Goal: Task Accomplishment & Management: Use online tool/utility

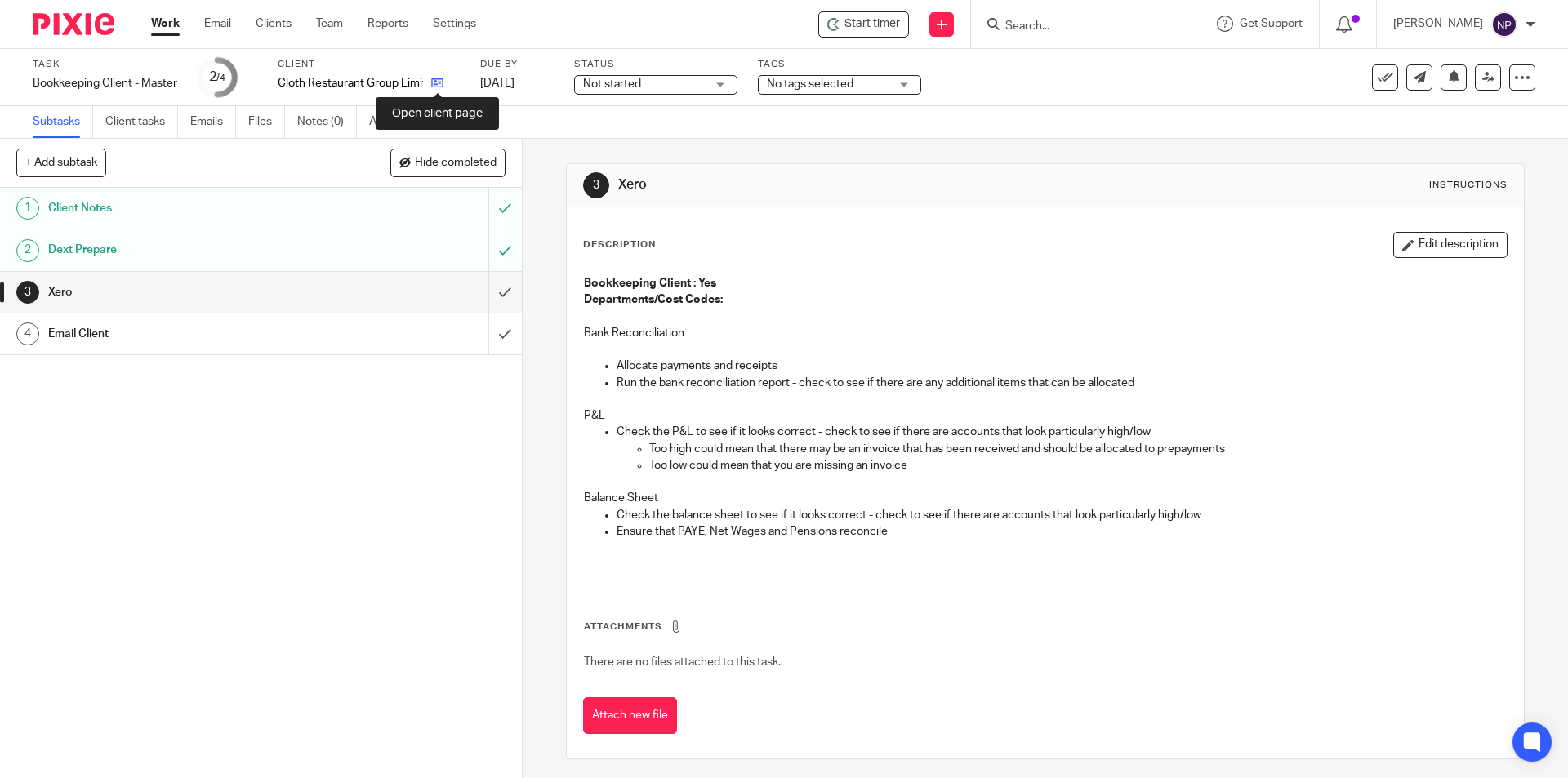
click at [442, 80] on icon at bounding box center [437, 82] width 12 height 12
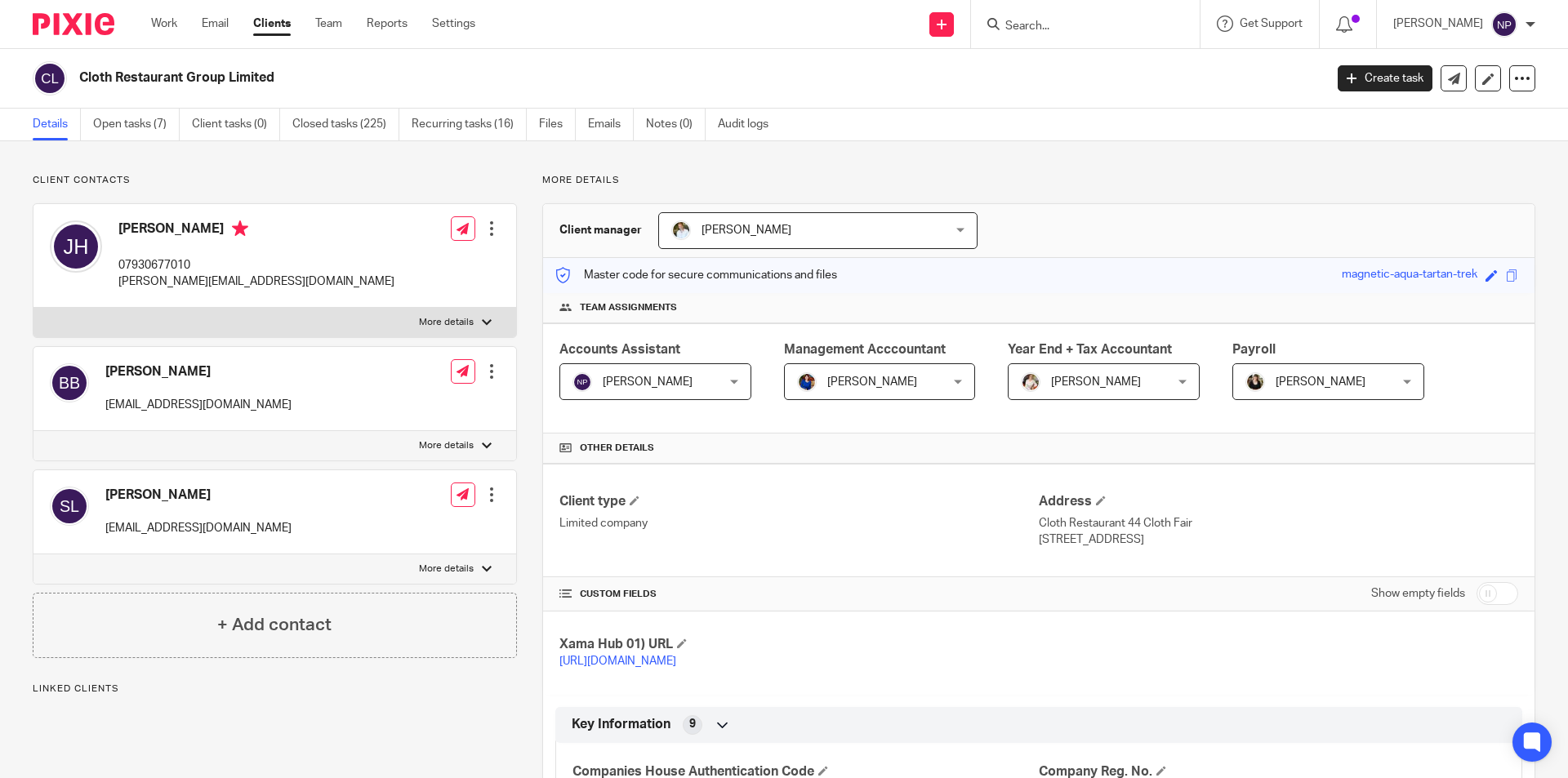
scroll to position [947, 0]
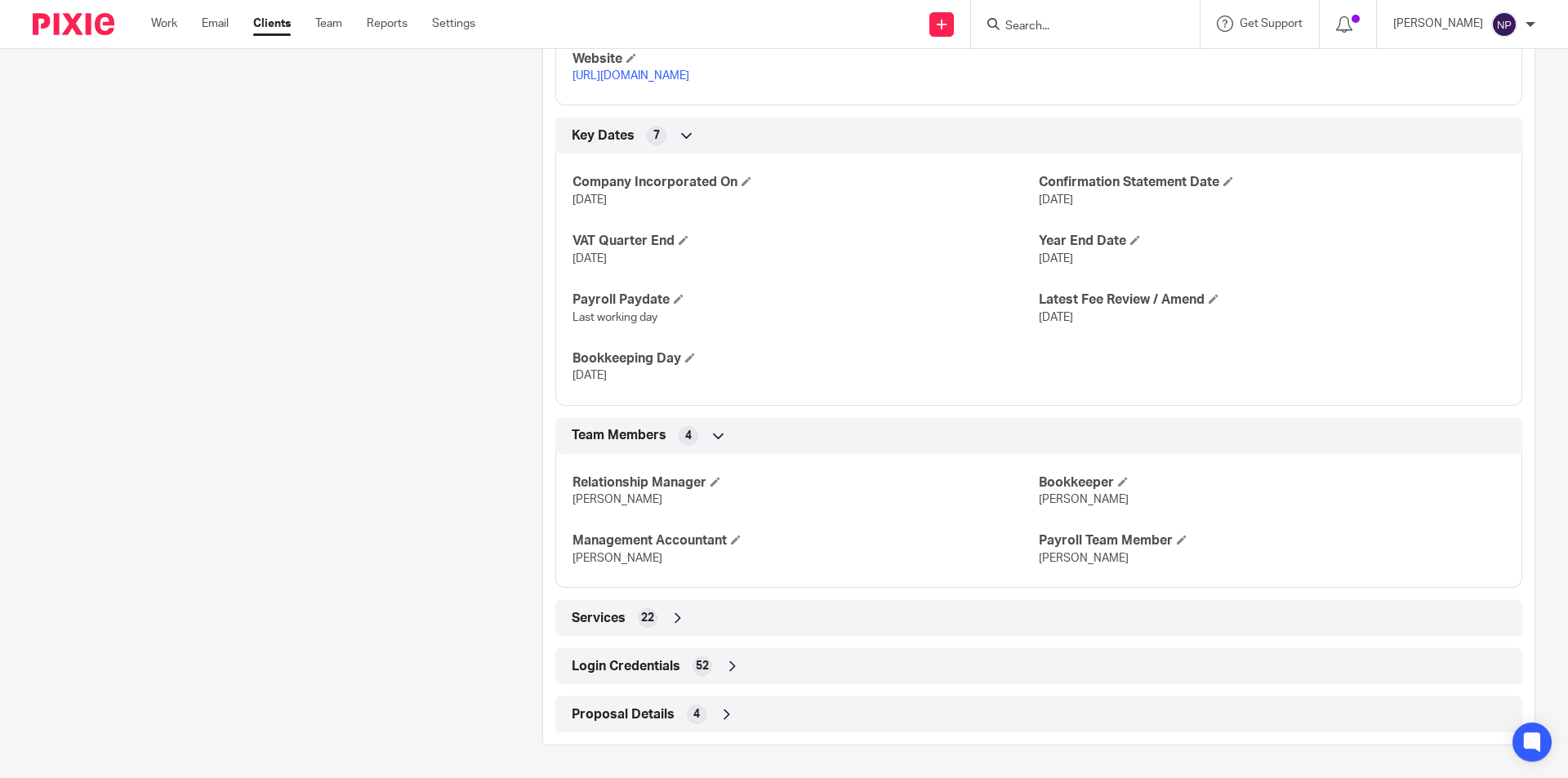
click at [780, 670] on div "Login Credentials 52" at bounding box center [1039, 667] width 942 height 28
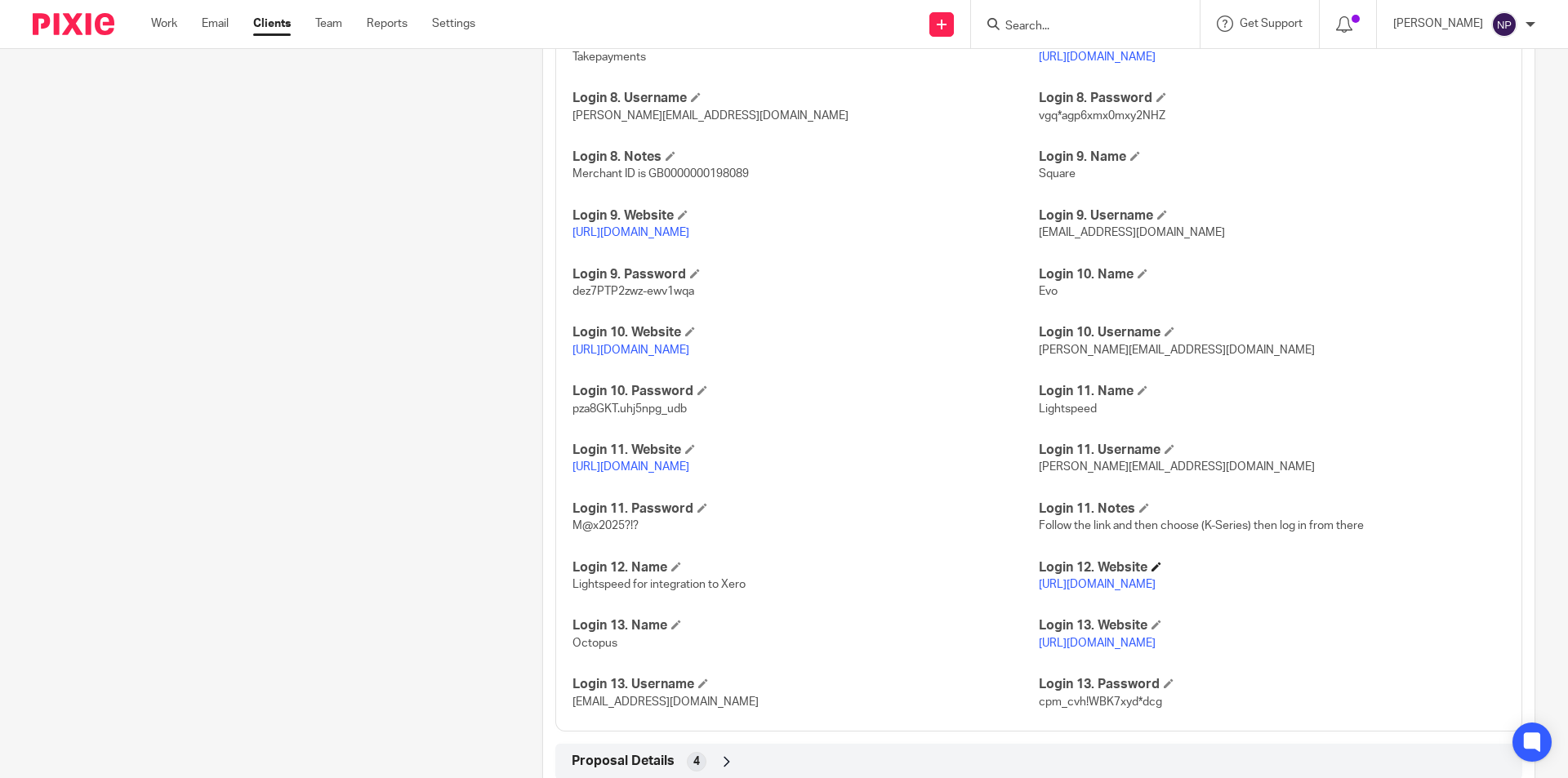
scroll to position [2506, 0]
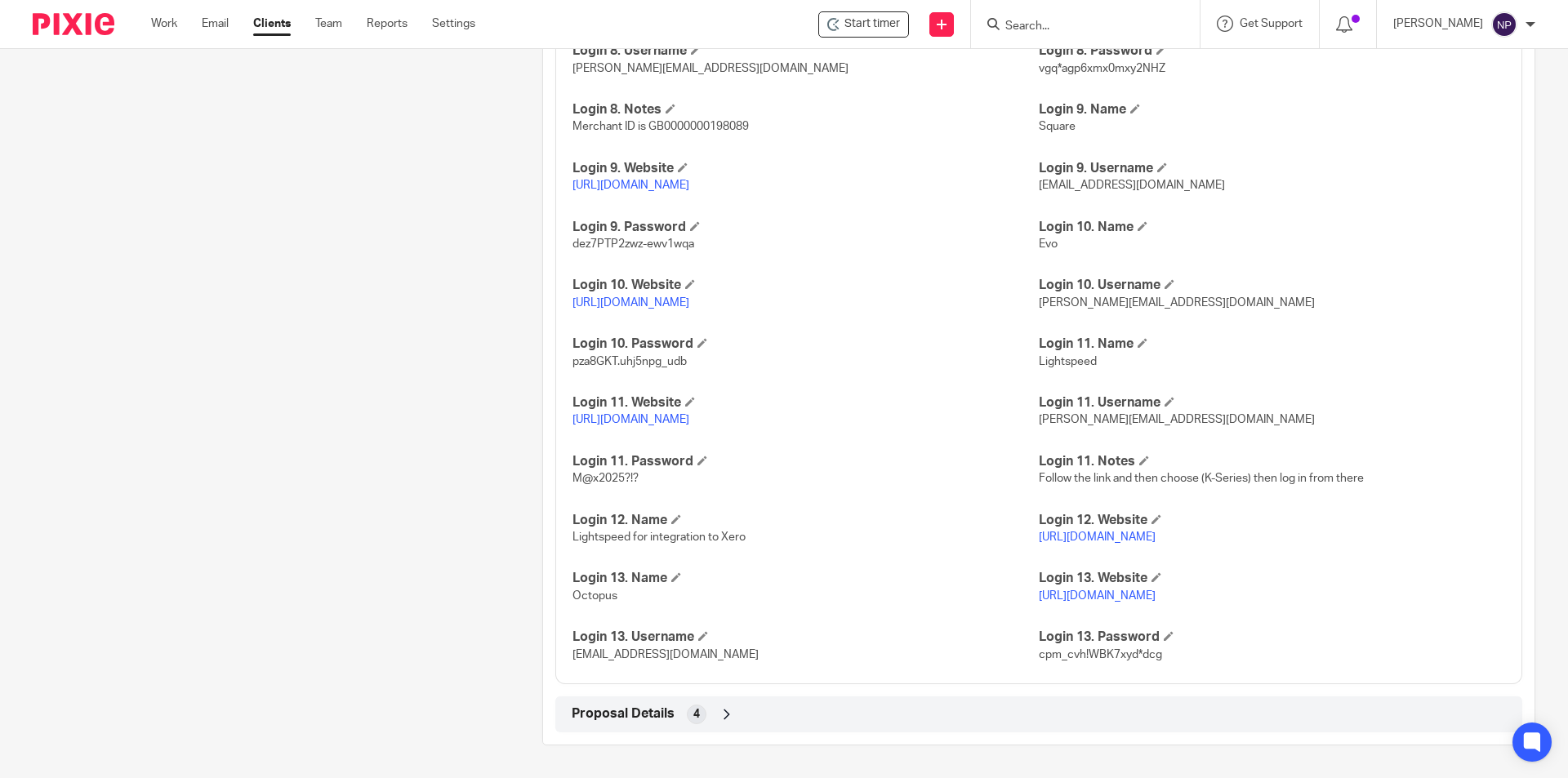
click at [698, 660] on span "[EMAIL_ADDRESS][DOMAIN_NAME]" at bounding box center [665, 655] width 186 height 11
click at [698, 656] on span "[EMAIL_ADDRESS][DOMAIN_NAME]" at bounding box center [665, 655] width 186 height 11
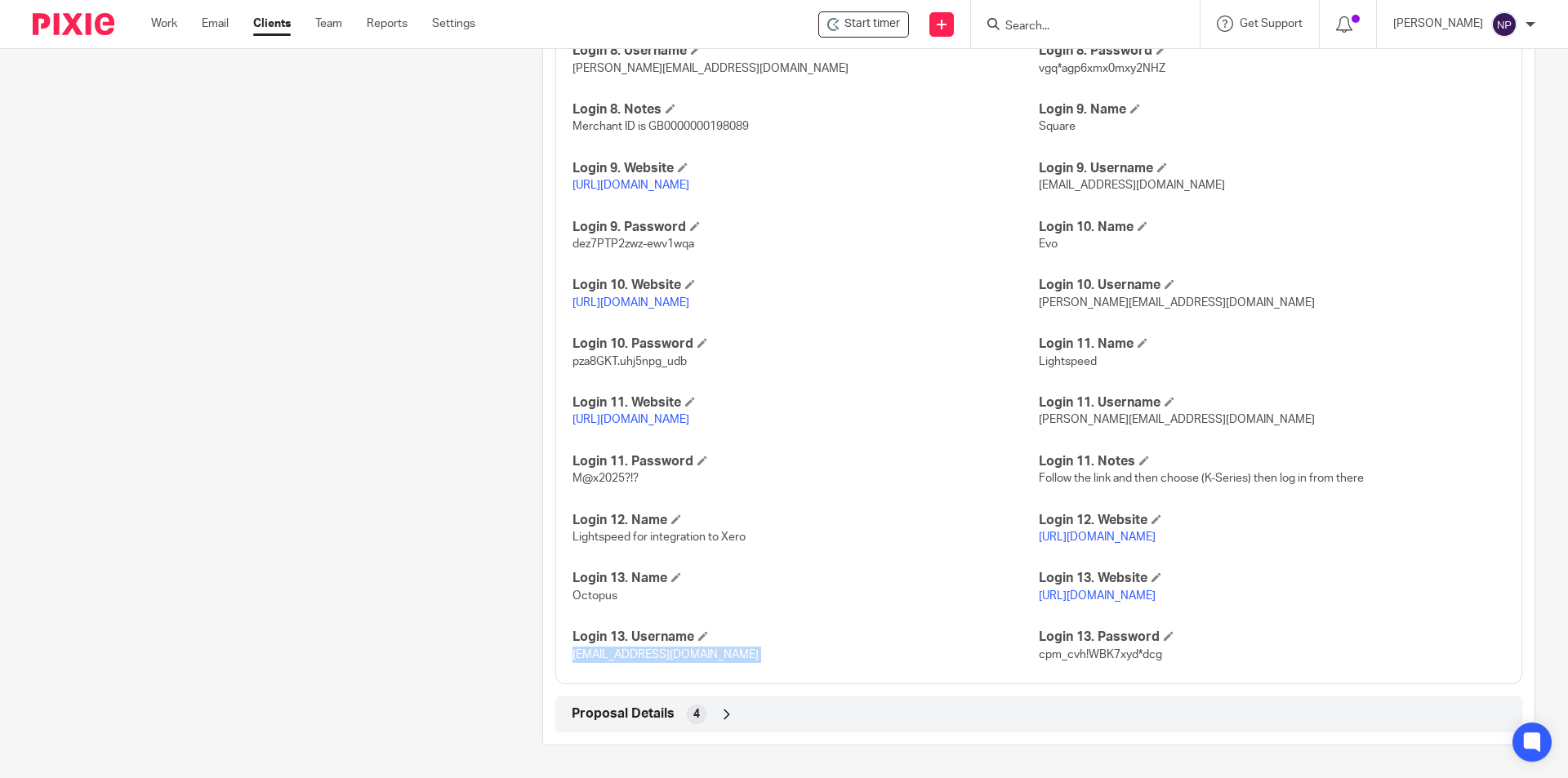
click at [1106, 598] on link "[URL][DOMAIN_NAME]" at bounding box center [1097, 597] width 117 height 11
drag, startPoint x: 1162, startPoint y: 656, endPoint x: 1029, endPoint y: 661, distance: 133.1
click at [1039, 661] on p "cpm_cvh!WBK7xyd*dcg" at bounding box center [1272, 655] width 467 height 16
copy span "cpm_cvh!WBK7xyd*dcg"
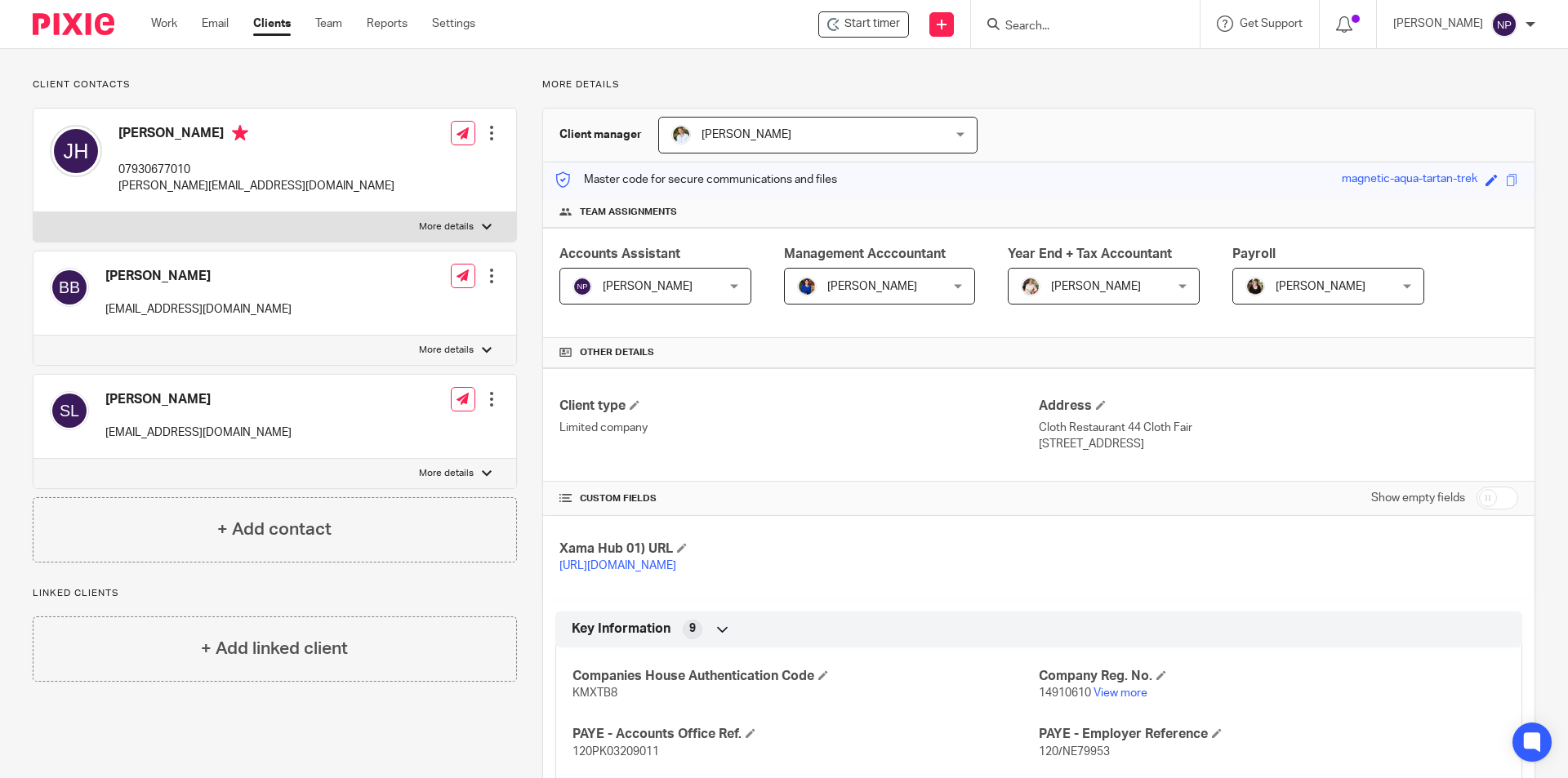
scroll to position [0, 0]
